Goal: Find specific page/section: Find specific page/section

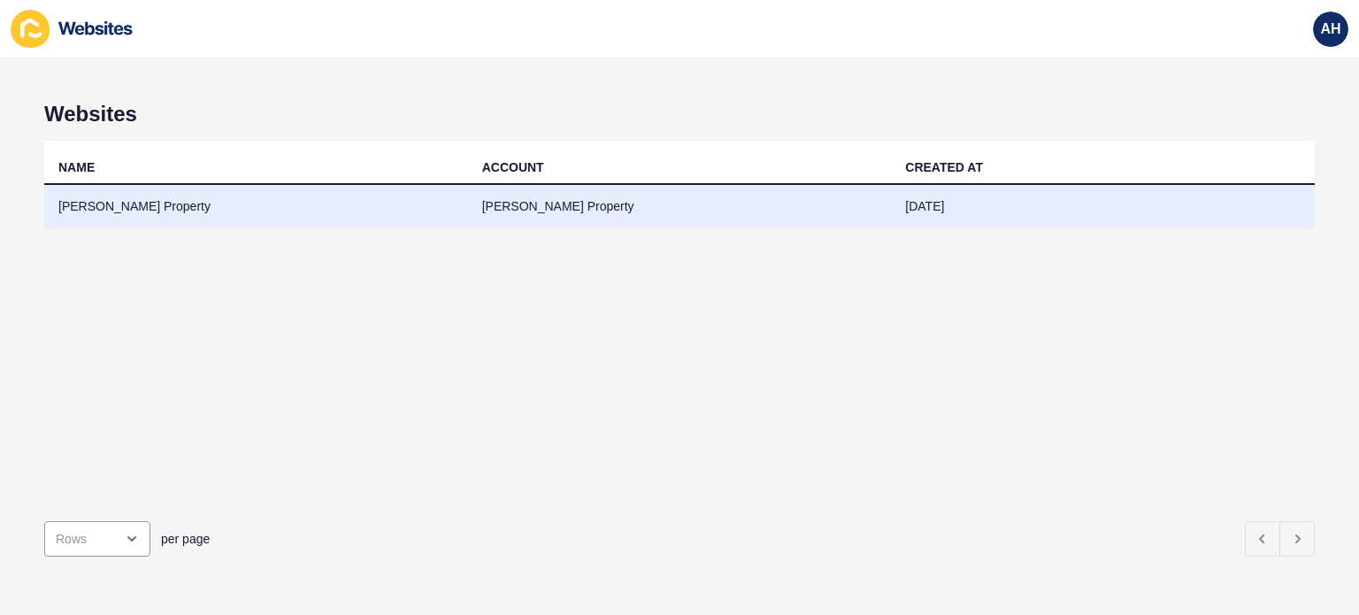
click at [565, 222] on td "[PERSON_NAME] Property" at bounding box center [680, 206] width 424 height 43
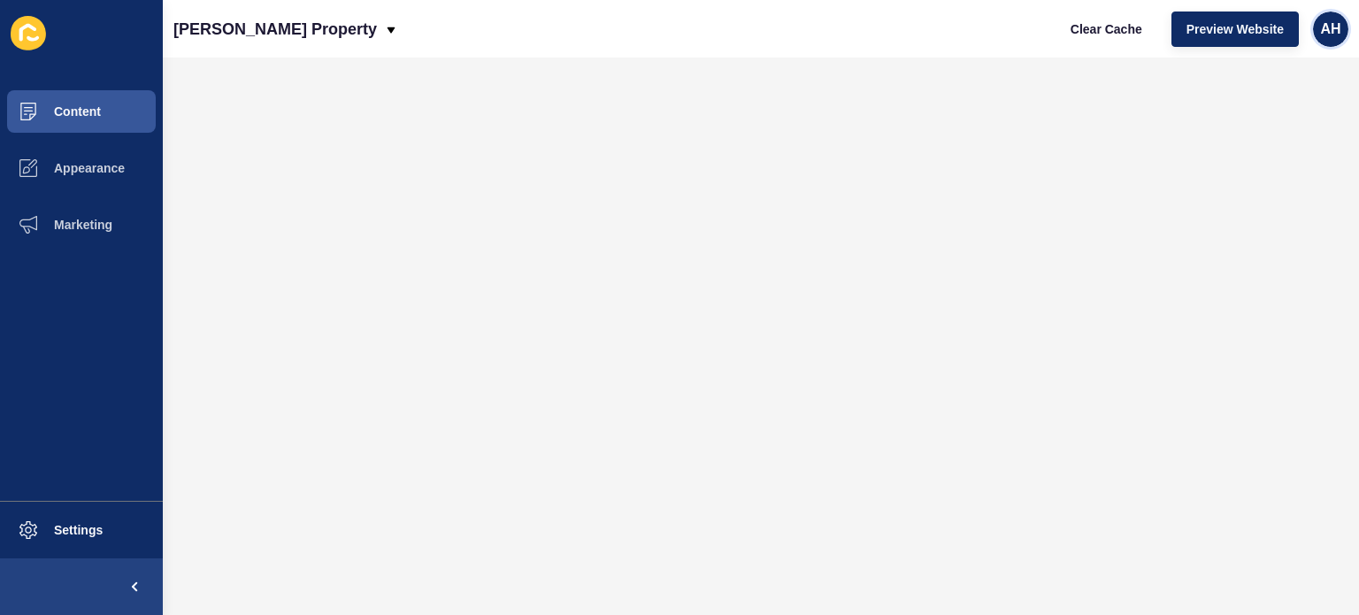
click at [1334, 36] on span "AH" at bounding box center [1331, 29] width 20 height 18
